Goal: Navigation & Orientation: Find specific page/section

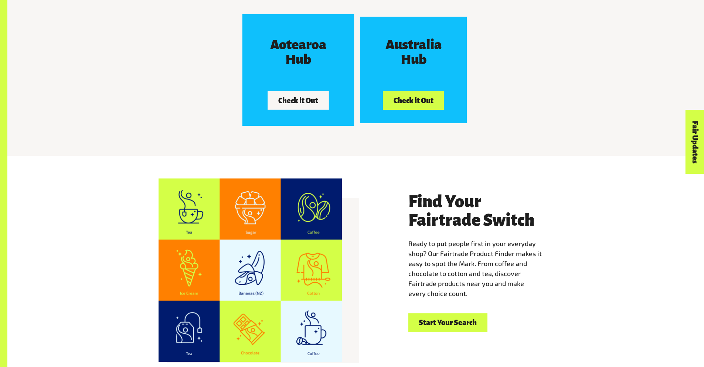
scroll to position [1269, 0]
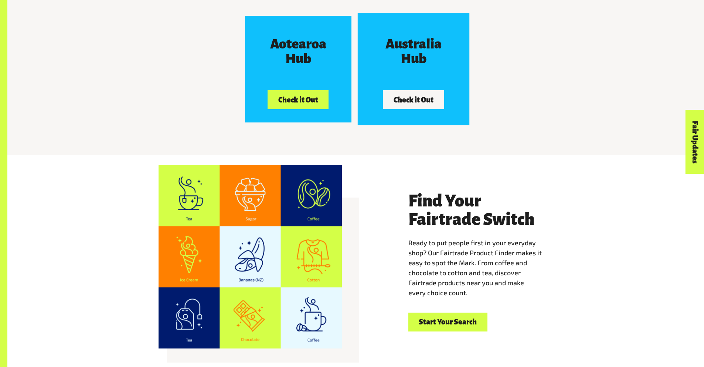
click at [399, 97] on button "Check it Out" at bounding box center [413, 99] width 61 height 18
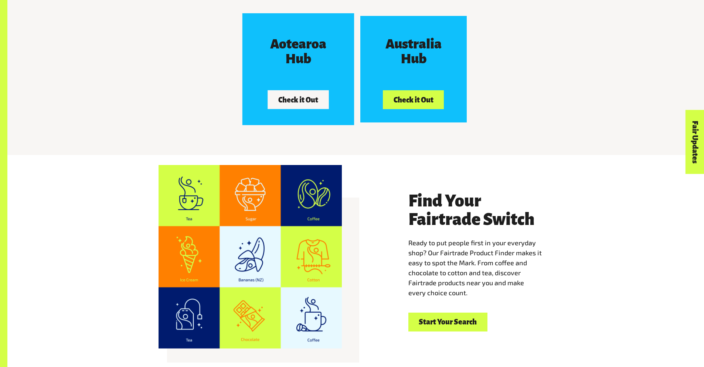
click at [311, 90] on button "Check it Out" at bounding box center [298, 99] width 61 height 18
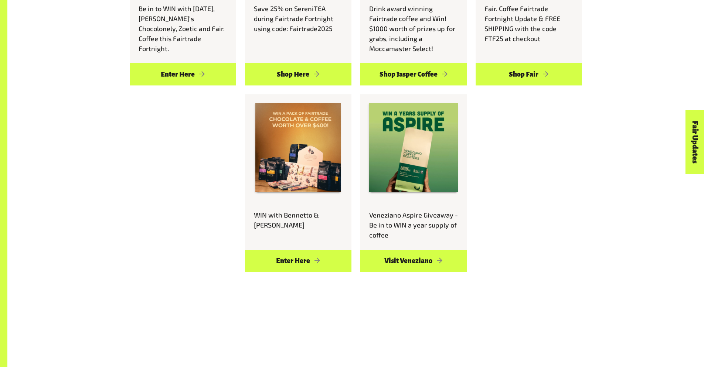
scroll to position [806, 0]
